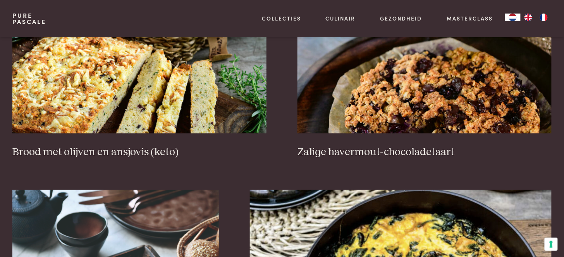
scroll to position [387, 0]
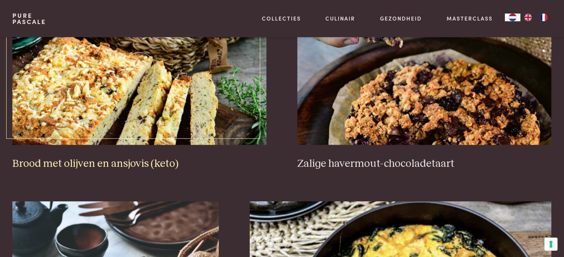
click at [88, 74] on img at bounding box center [139, 67] width 254 height 155
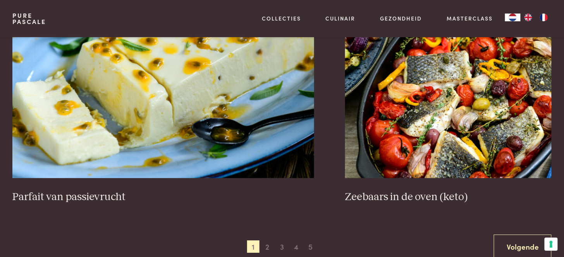
scroll to position [1420, 0]
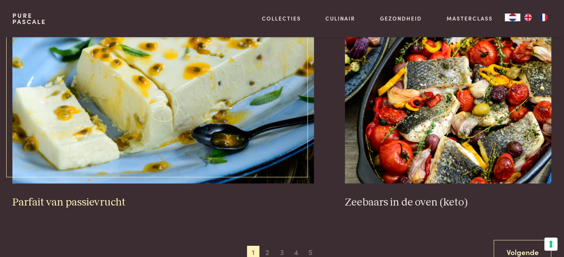
click at [136, 141] on img at bounding box center [163, 106] width 302 height 155
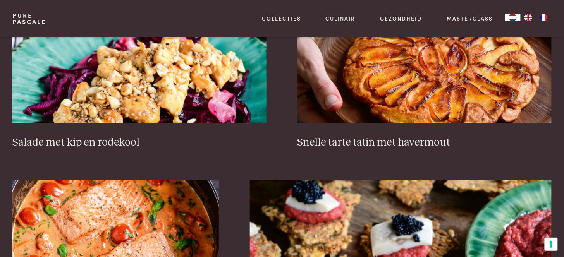
scroll to position [1033, 0]
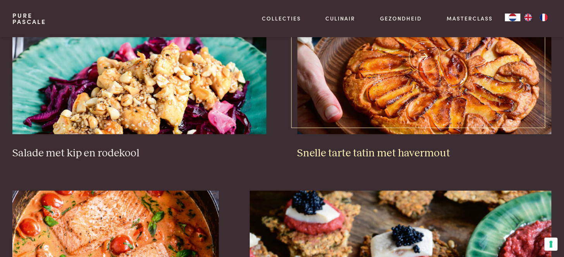
click at [399, 102] on img at bounding box center [425, 56] width 254 height 155
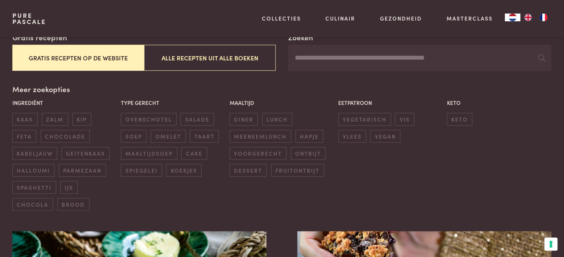
scroll to position [129, 0]
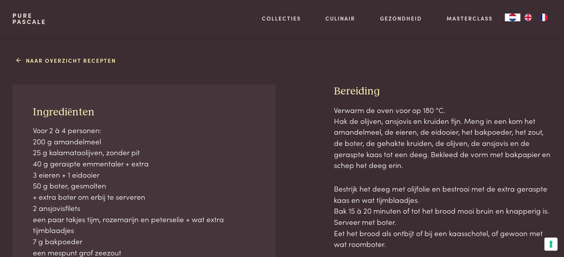
scroll to position [344, 0]
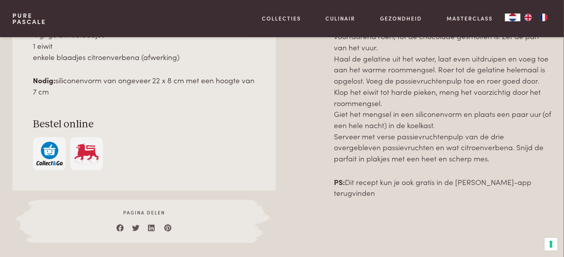
scroll to position [430, 0]
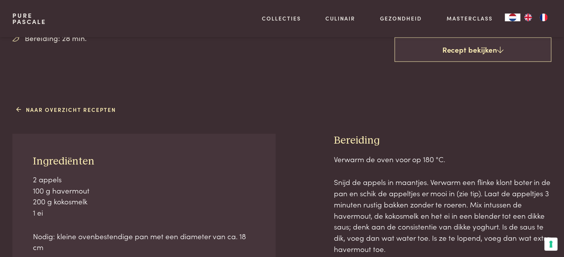
scroll to position [215, 0]
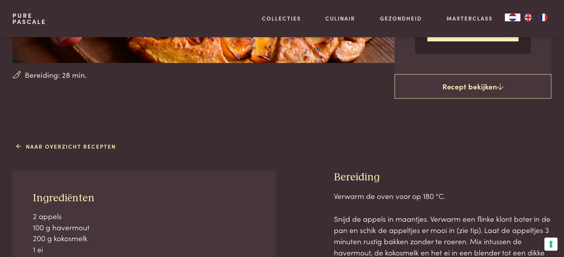
click at [124, 239] on p "2 appels 100 g havermout 200 g kokosmelk 1 ei" at bounding box center [144, 233] width 222 height 45
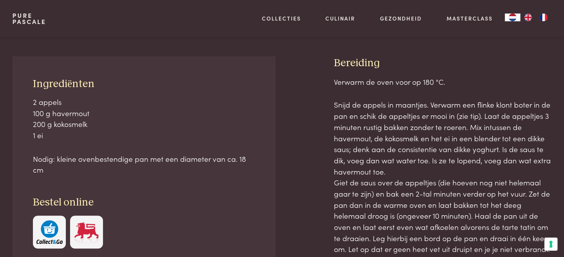
scroll to position [344, 0]
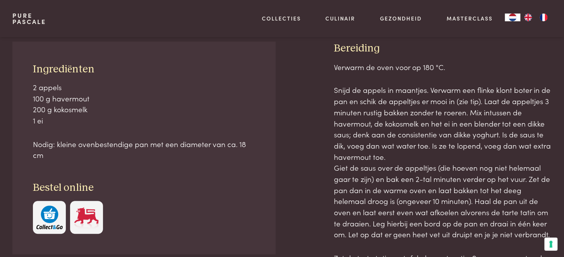
drag, startPoint x: 27, startPoint y: 67, endPoint x: 129, endPoint y: 152, distance: 132.5
click at [129, 152] on div "Ingrediënten 2 appels 100 g havermout 200 g kokosmelk 1 ei Nodig: kleine ovenbe…" at bounding box center [143, 148] width 263 height 213
copy div "Ingrediënten 2 appels 100 g havermout 200 g kokosmelk 1 ei Nodig: kleine ovenbe…"
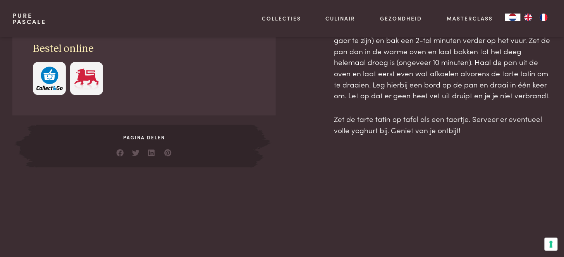
scroll to position [497, 0]
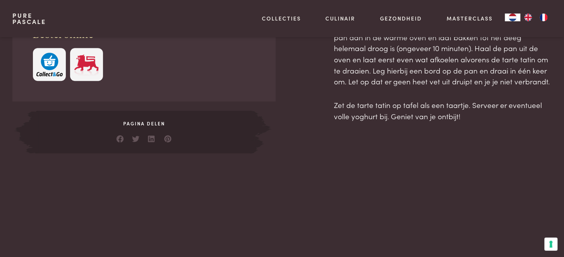
drag, startPoint x: 330, startPoint y: 49, endPoint x: 479, endPoint y: 114, distance: 162.6
click at [479, 114] on div "Ingrediënten 2 appels 100 g havermout 200 g kokosmelk 1 ei Nodig: kleine ovenbe…" at bounding box center [281, 20] width 539 height 265
copy div "Bereiding Verwarm de oven voor op 180 °C. Snijd de appels in maantjes. Verwarm …"
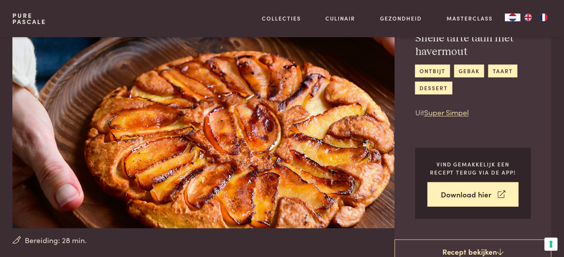
scroll to position [0, 0]
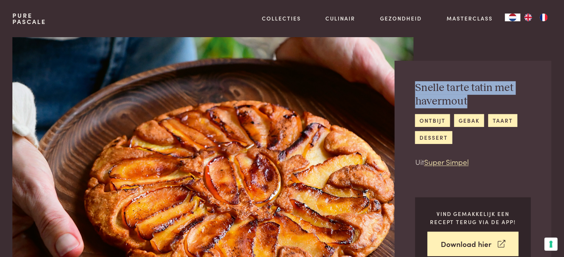
drag, startPoint x: 415, startPoint y: 89, endPoint x: 469, endPoint y: 96, distance: 53.9
click at [469, 96] on h2 "Snelle tarte tatin met havermout" at bounding box center [473, 94] width 116 height 27
copy h2 "Snelle tarte tatin met havermout"
click at [219, 239] on img at bounding box center [212, 157] width 401 height 241
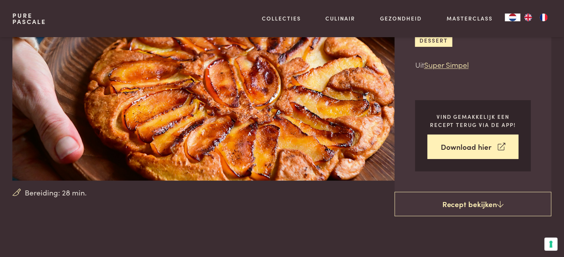
scroll to position [129, 0]
